Goal: Information Seeking & Learning: Learn about a topic

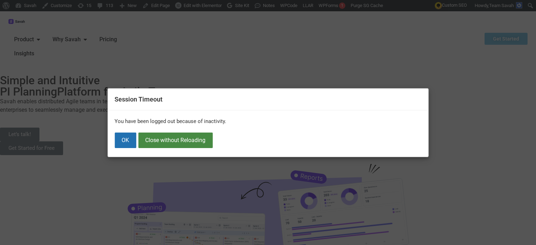
scroll to position [2713, 0]
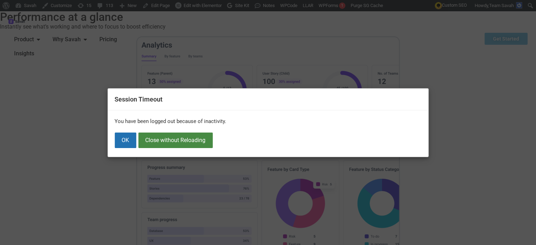
click at [128, 141] on button "OK" at bounding box center [126, 141] width 22 height 16
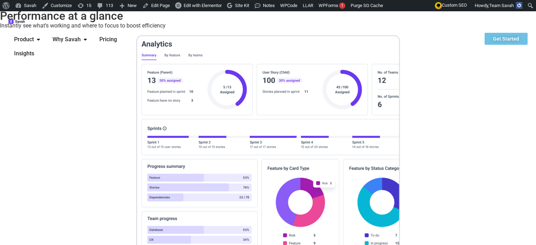
scroll to position [2713, 0]
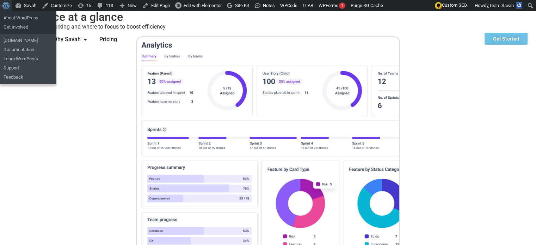
click at [6, 2] on span "Toolbar" at bounding box center [4, 5] width 5 height 10
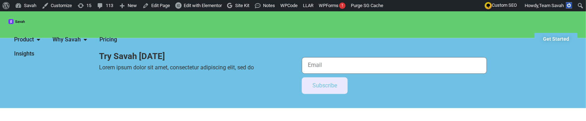
scroll to position [675, 0]
